Goal: Task Accomplishment & Management: Use online tool/utility

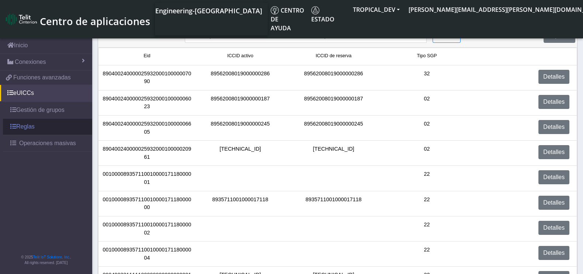
click at [41, 124] on link "Reglas" at bounding box center [47, 126] width 89 height 16
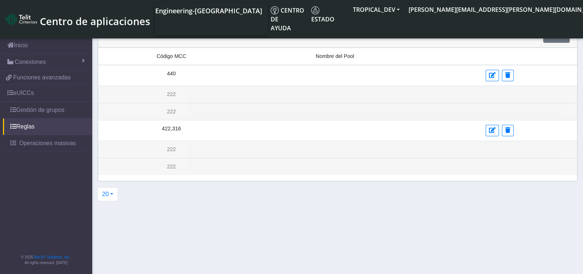
click at [330, 161] on table "Código MCC Nombre del Pool 440 222 222 422,316 222 222" at bounding box center [337, 111] width 479 height 127
click at [555, 38] on button "Añadir" at bounding box center [557, 36] width 27 height 14
